Goal: Obtain resource: Obtain resource

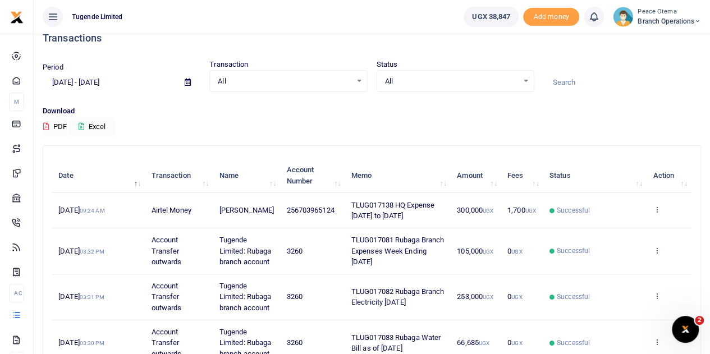
scroll to position [17, 0]
click at [654, 213] on icon at bounding box center [656, 209] width 7 height 8
click at [621, 230] on link "View details" at bounding box center [616, 234] width 89 height 16
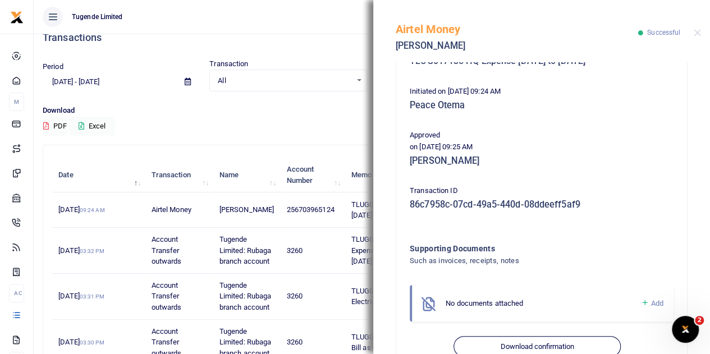
scroll to position [231, 0]
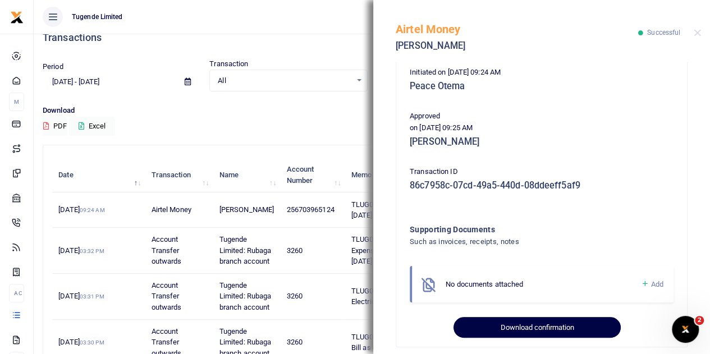
click at [531, 328] on button "Download confirmation" at bounding box center [537, 327] width 167 height 21
click at [513, 330] on button "Download confirmation" at bounding box center [537, 327] width 167 height 21
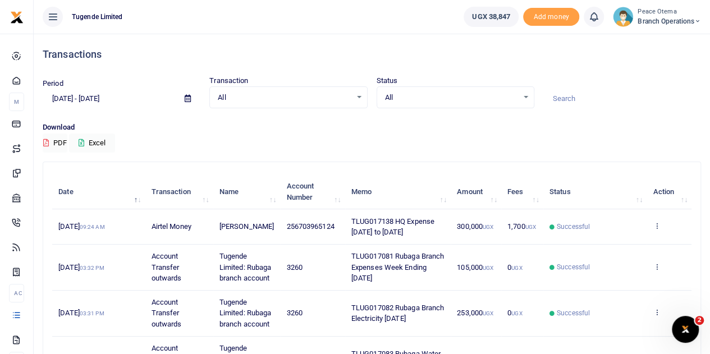
click at [570, 100] on input at bounding box center [623, 98] width 158 height 19
paste input "TLUG-017042"
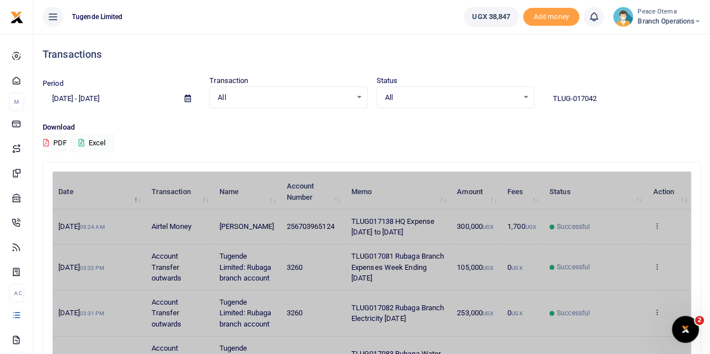
click at [570, 100] on input "TLUG-017042" at bounding box center [623, 98] width 158 height 19
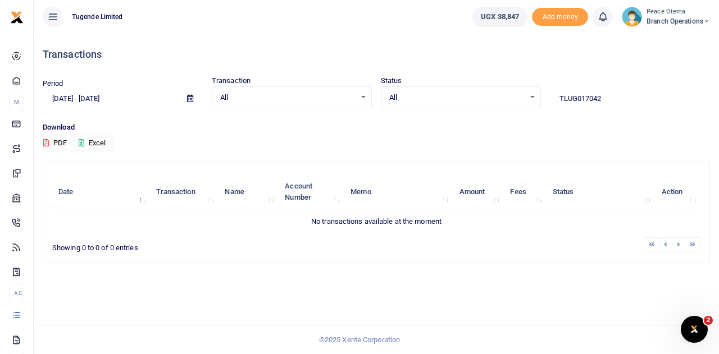
click at [604, 102] on input "TLUG017042" at bounding box center [630, 98] width 160 height 19
type input "TLUG017042"
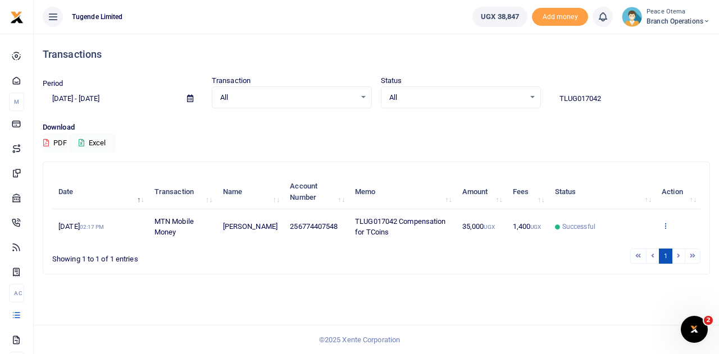
click at [665, 230] on link at bounding box center [665, 226] width 7 height 8
click at [641, 247] on link "View details" at bounding box center [656, 246] width 89 height 16
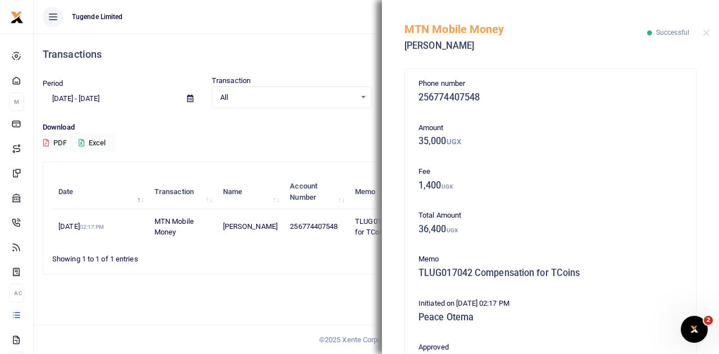
scroll to position [242, 0]
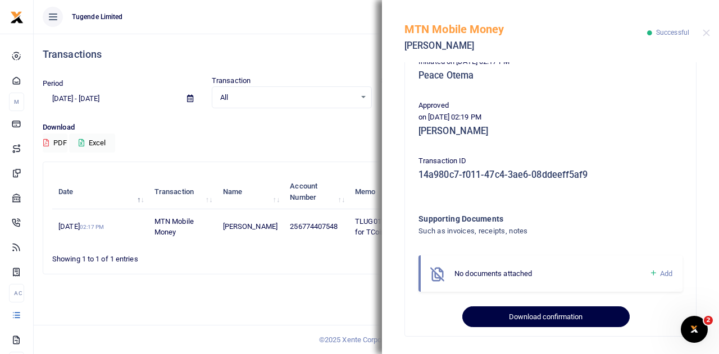
click at [513, 320] on button "Download confirmation" at bounding box center [545, 317] width 167 height 21
click at [509, 315] on button "Download confirmation" at bounding box center [545, 317] width 167 height 21
